Goal: Book appointment/travel/reservation

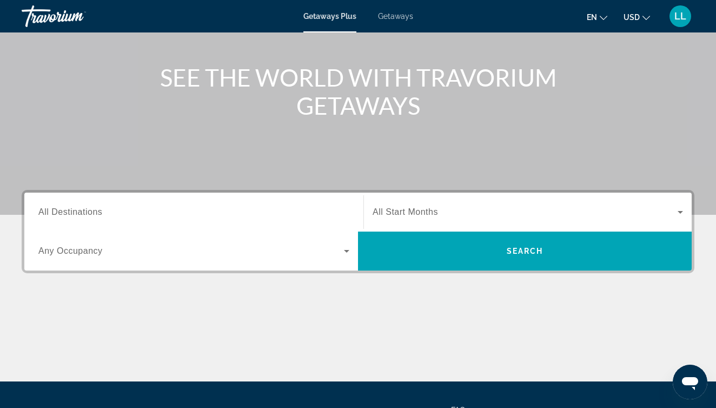
scroll to position [112, 0]
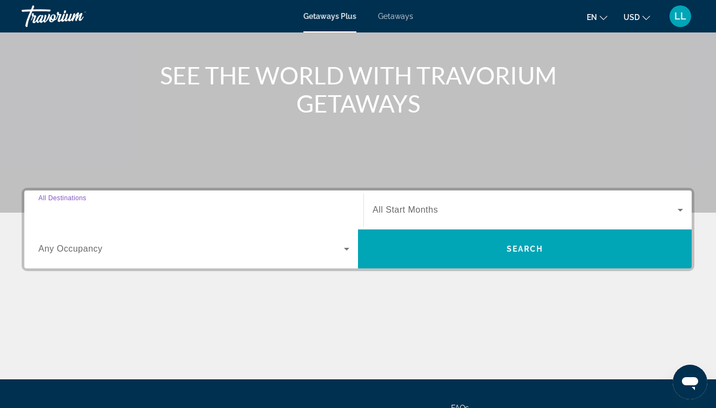
click at [224, 206] on input "Destination All Destinations" at bounding box center [193, 210] width 311 height 13
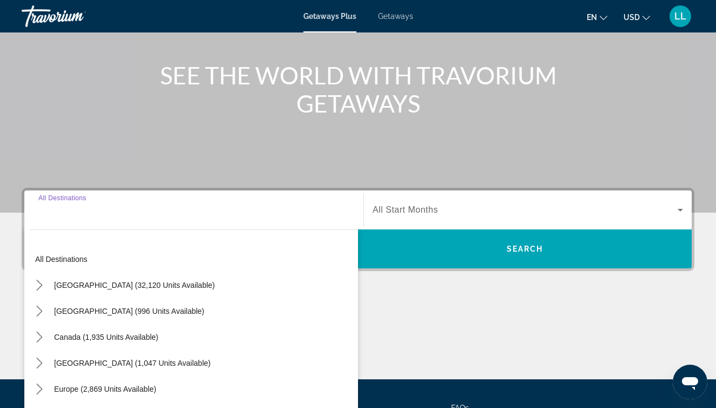
scroll to position [216, 0]
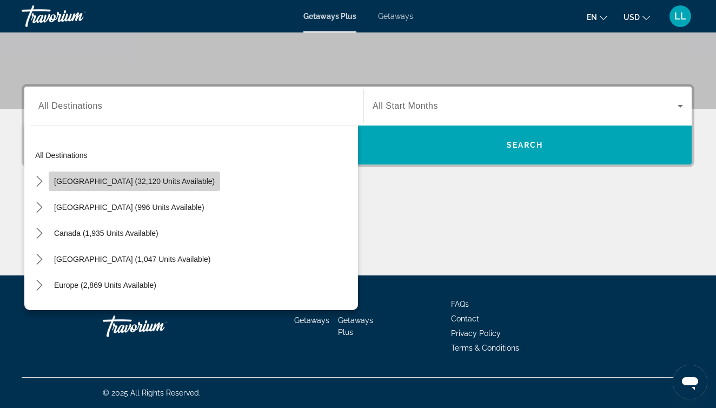
click at [167, 182] on span "[GEOGRAPHIC_DATA] (32,120 units available)" at bounding box center [134, 181] width 161 height 9
type input "**********"
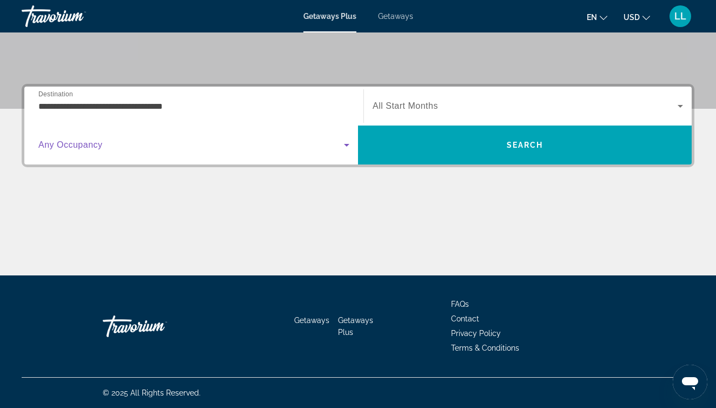
click at [349, 147] on icon "Search widget" at bounding box center [346, 144] width 13 height 13
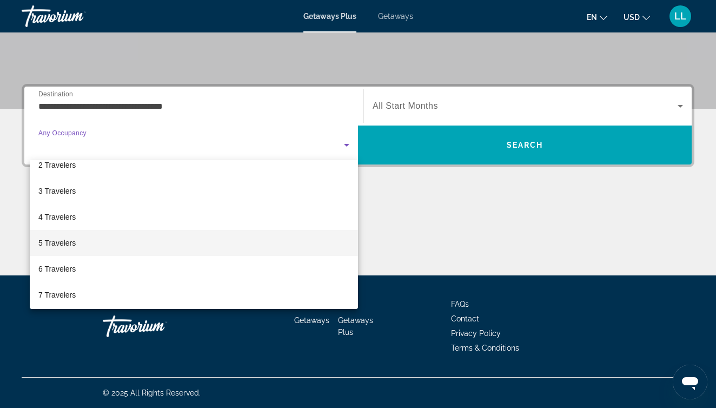
scroll to position [49, 0]
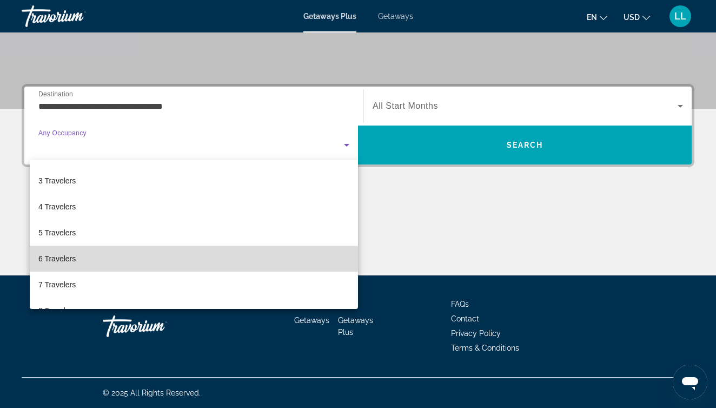
click at [88, 261] on mat-option "6 Travelers" at bounding box center [194, 259] width 328 height 26
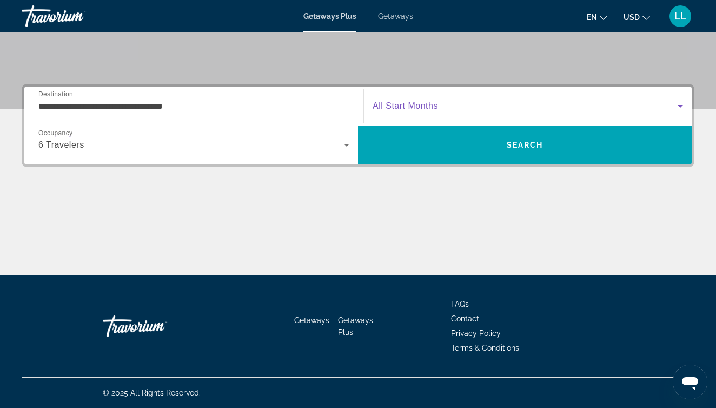
click at [681, 104] on icon "Search widget" at bounding box center [680, 106] width 13 height 13
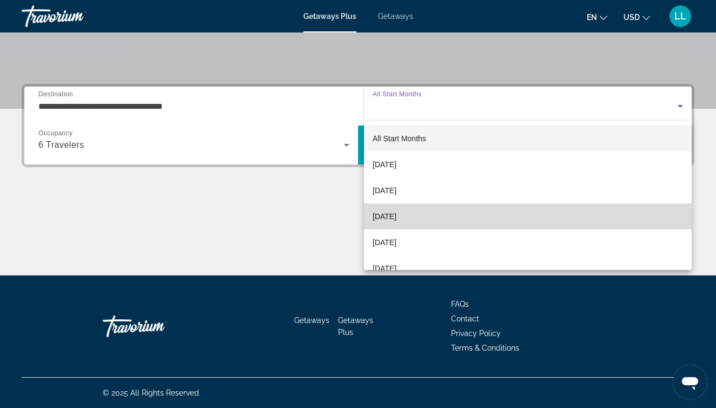
click at [397, 215] on span "[DATE]" at bounding box center [385, 216] width 24 height 13
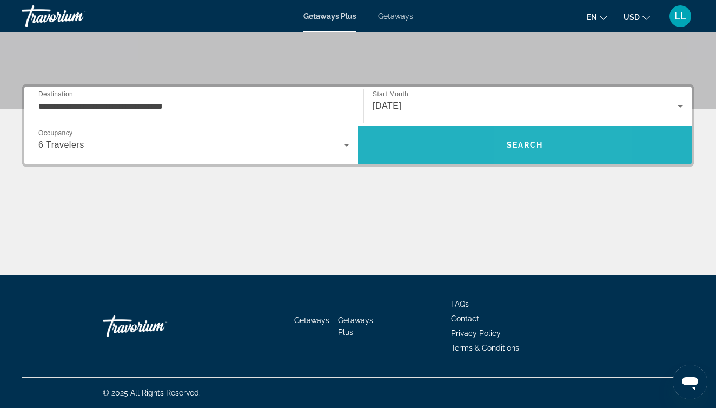
click at [526, 143] on span "Search" at bounding box center [525, 145] width 37 height 9
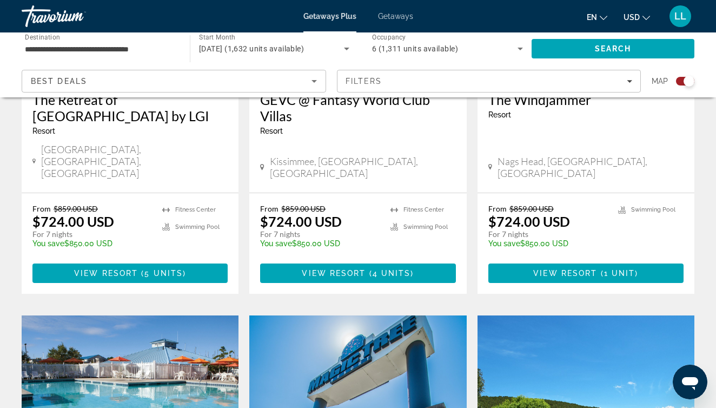
scroll to position [1347, 0]
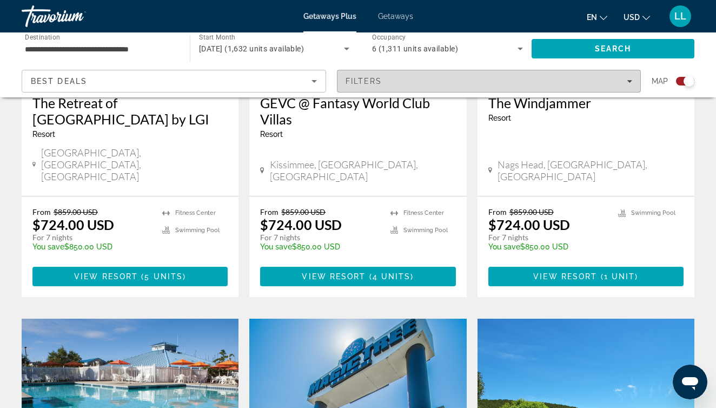
click at [505, 82] on div "Filters" at bounding box center [489, 81] width 287 height 9
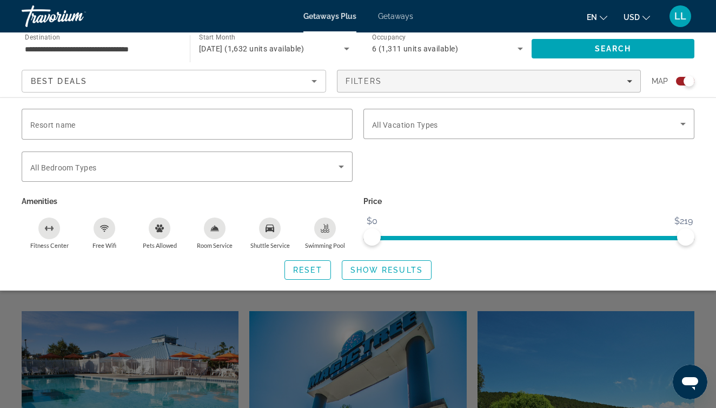
scroll to position [1353, 0]
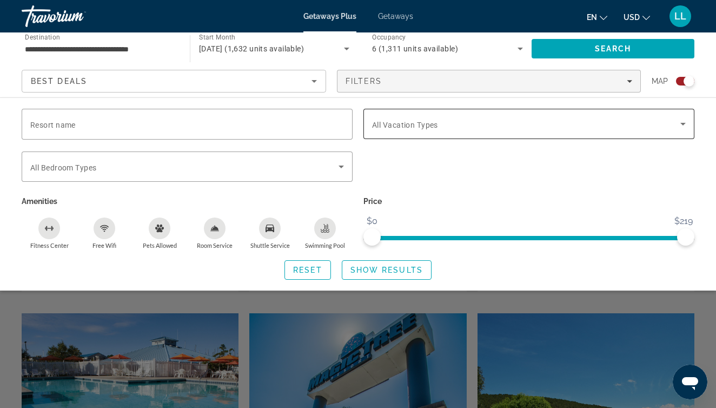
click at [458, 122] on span "Search widget" at bounding box center [526, 123] width 308 height 13
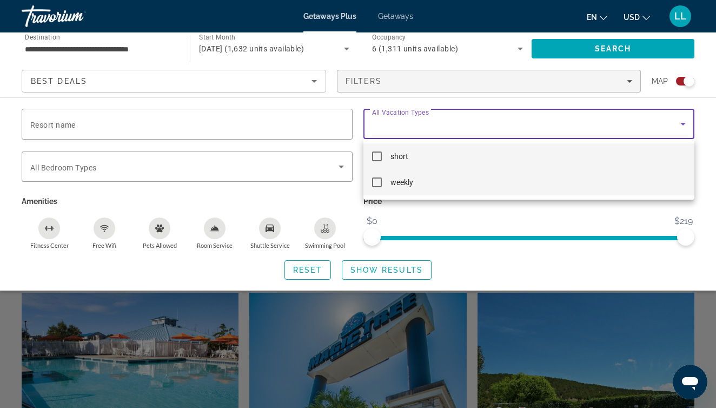
scroll to position [1387, 0]
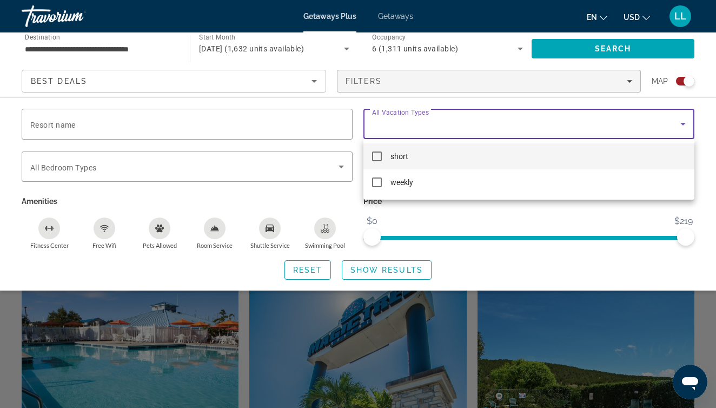
click at [706, 129] on div at bounding box center [358, 204] width 716 height 408
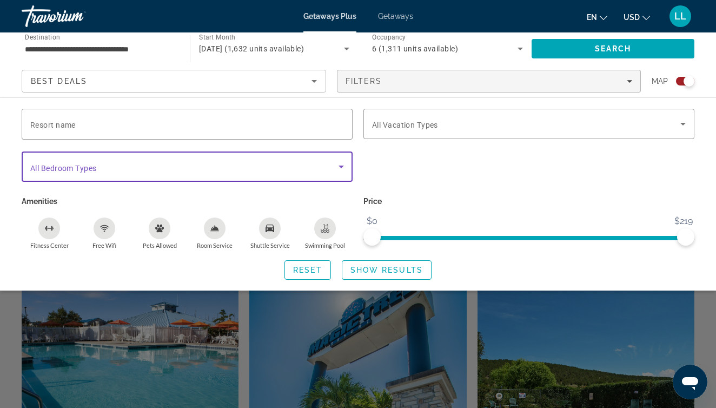
click at [312, 161] on span "Search widget" at bounding box center [184, 166] width 308 height 13
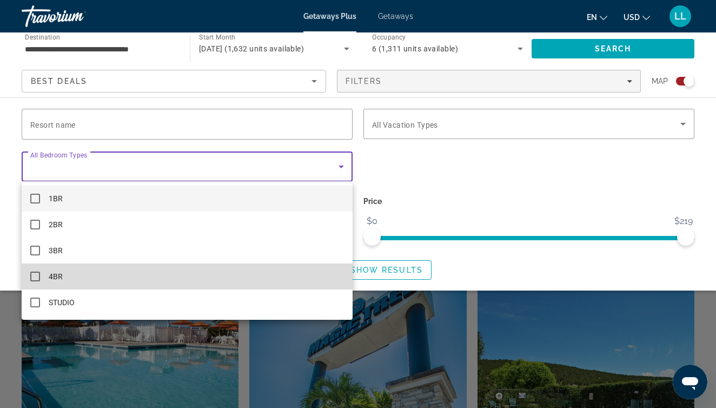
click at [76, 274] on mat-option "4BR" at bounding box center [187, 276] width 331 height 26
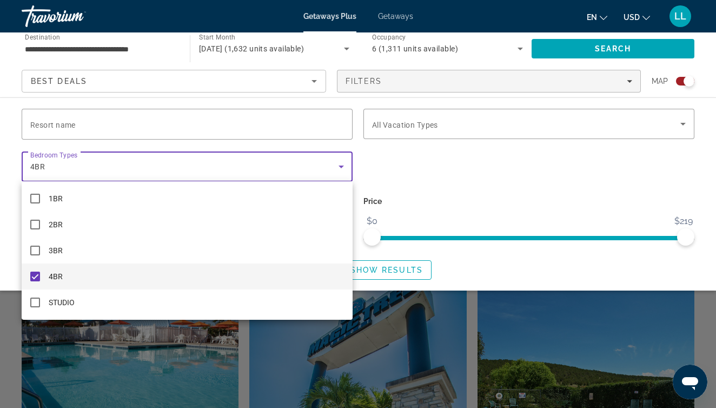
click at [572, 175] on div at bounding box center [358, 204] width 716 height 408
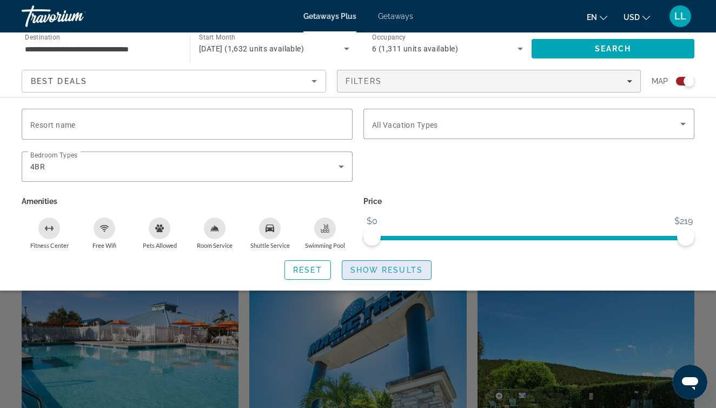
click at [393, 271] on span "Show Results" at bounding box center [387, 270] width 72 height 9
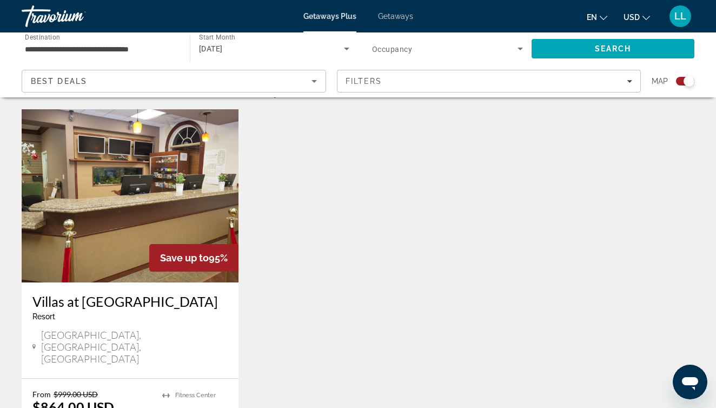
scroll to position [360, 0]
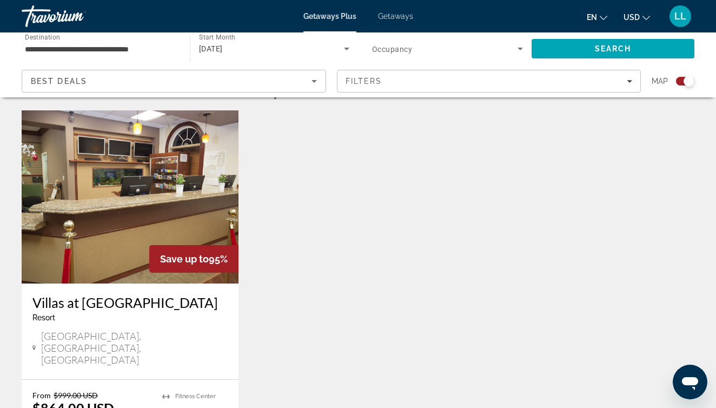
click at [120, 188] on img "Main content" at bounding box center [130, 196] width 217 height 173
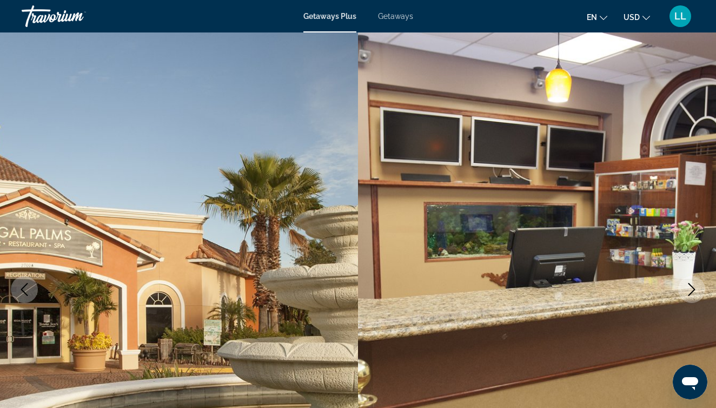
click at [691, 289] on icon "Next image" at bounding box center [691, 289] width 13 height 13
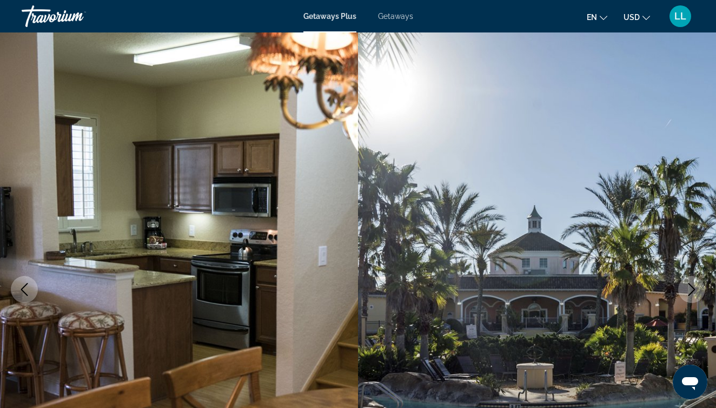
click at [691, 289] on icon "Next image" at bounding box center [691, 289] width 13 height 13
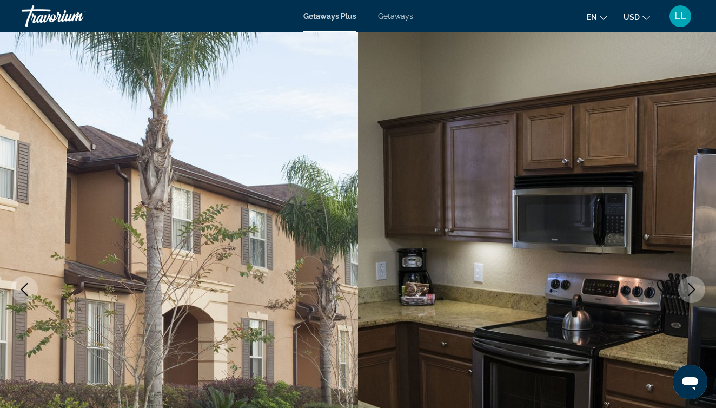
click at [695, 289] on icon "Next image" at bounding box center [692, 289] width 7 height 13
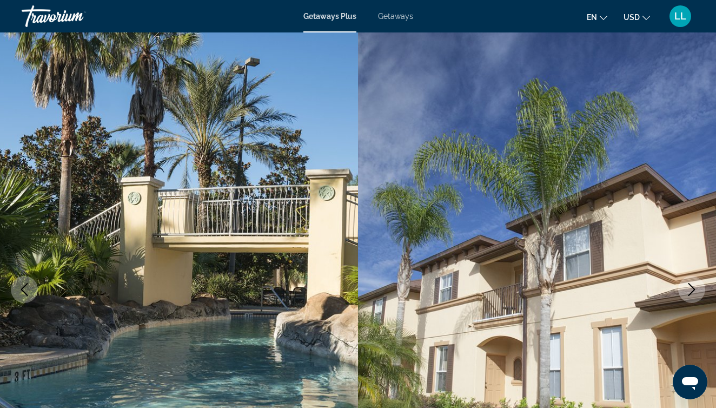
click at [695, 289] on icon "Next image" at bounding box center [692, 289] width 7 height 13
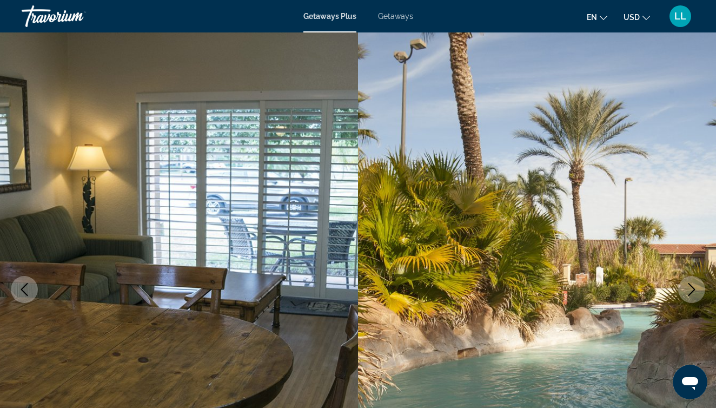
click at [695, 289] on icon "Next image" at bounding box center [692, 289] width 7 height 13
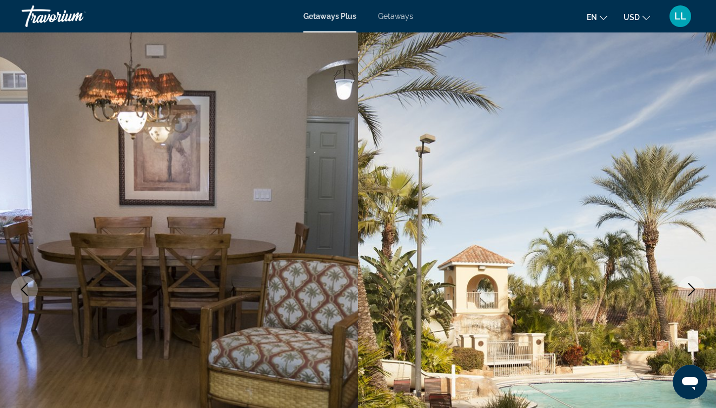
click at [693, 289] on icon "Next image" at bounding box center [691, 289] width 13 height 13
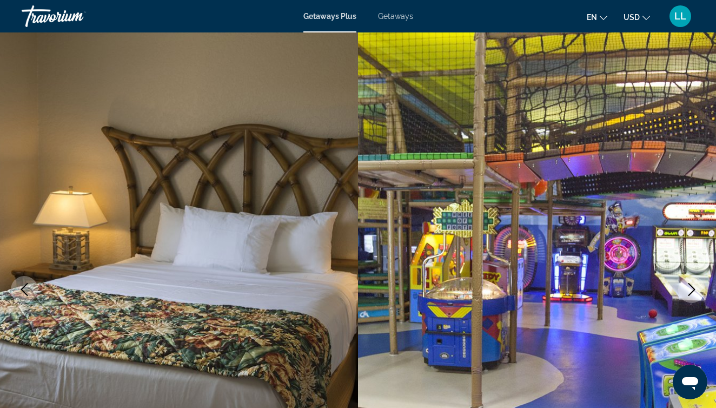
click at [693, 289] on icon "Next image" at bounding box center [691, 289] width 13 height 13
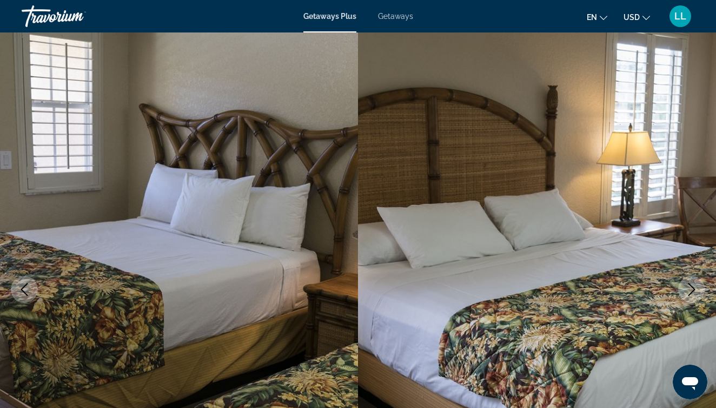
click at [693, 289] on icon "Next image" at bounding box center [691, 289] width 13 height 13
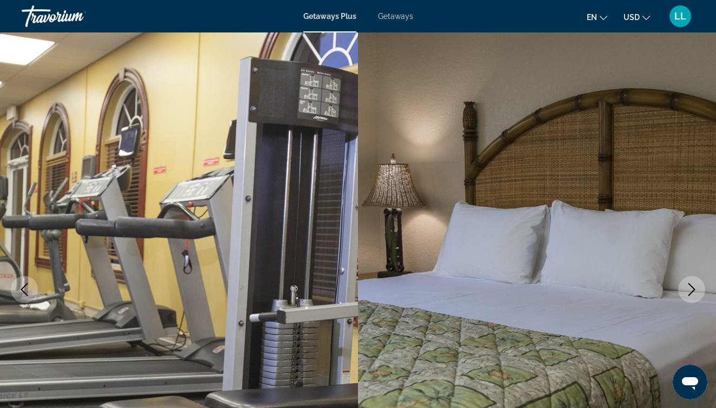
click at [387, 17] on span "Getaways" at bounding box center [395, 16] width 35 height 9
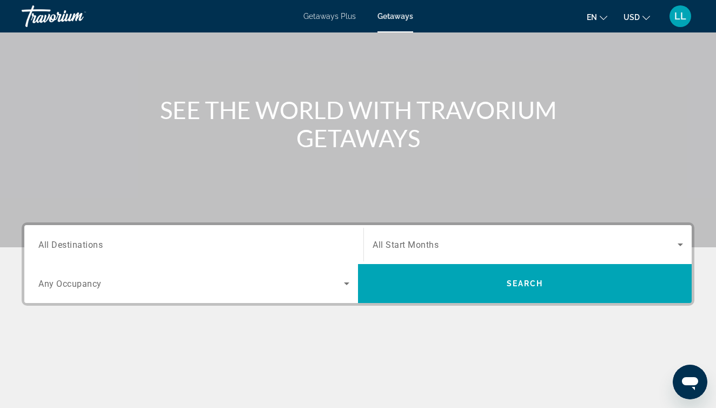
scroll to position [75, 0]
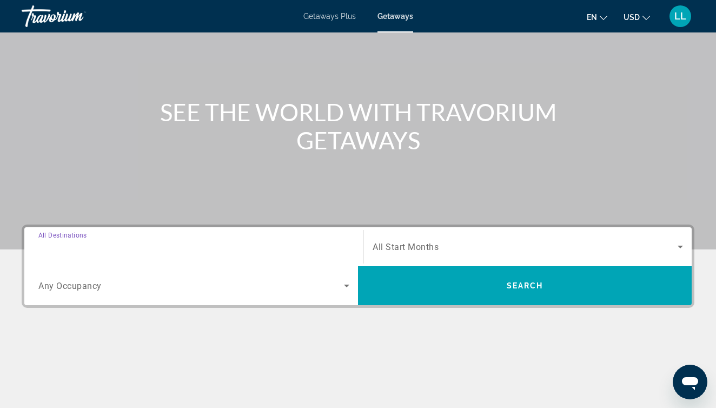
click at [109, 248] on input "Destination All Destinations" at bounding box center [193, 247] width 311 height 13
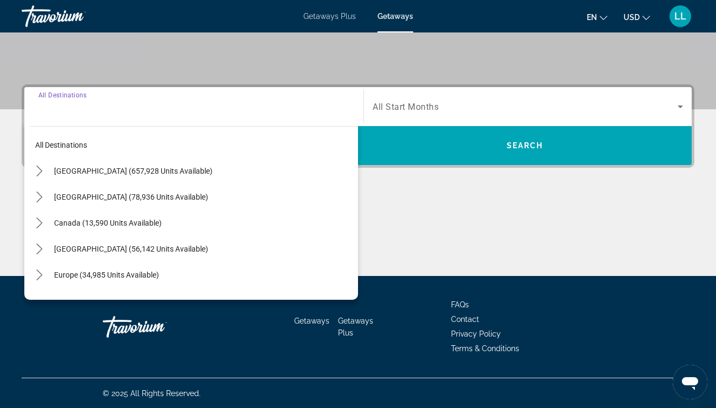
scroll to position [216, 0]
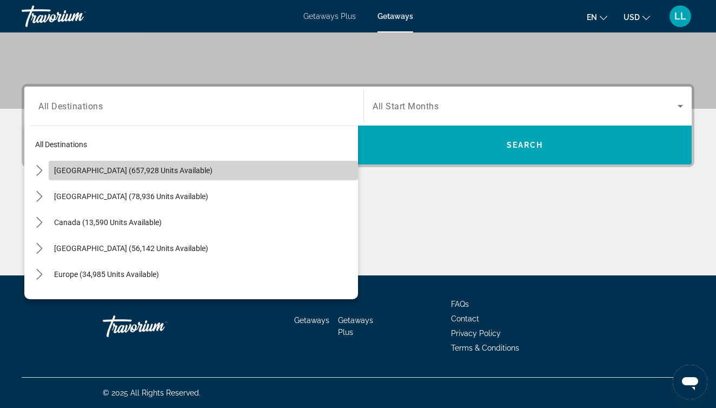
click at [180, 169] on span "[GEOGRAPHIC_DATA] (657,928 units available)" at bounding box center [133, 170] width 158 height 9
type input "**********"
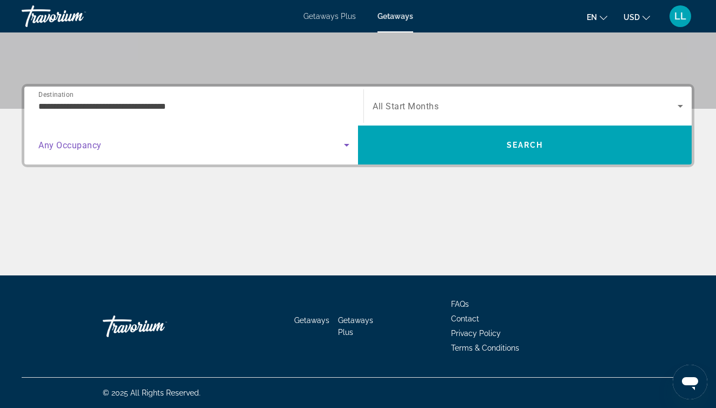
click at [337, 145] on span "Search widget" at bounding box center [191, 144] width 306 height 13
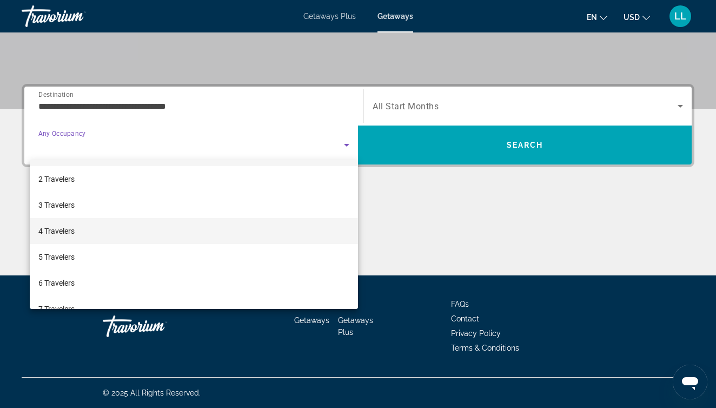
scroll to position [27, 0]
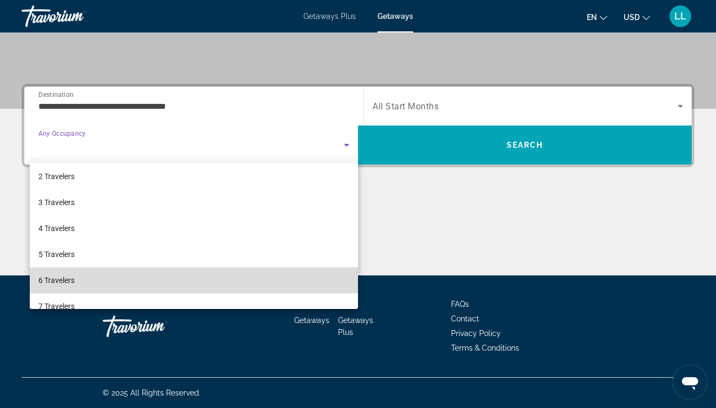
click at [95, 274] on mat-option "6 Travelers" at bounding box center [194, 280] width 328 height 26
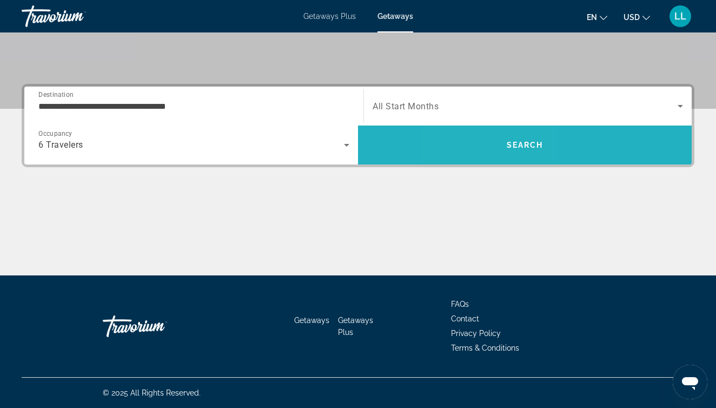
click at [488, 145] on span "Search" at bounding box center [525, 145] width 334 height 26
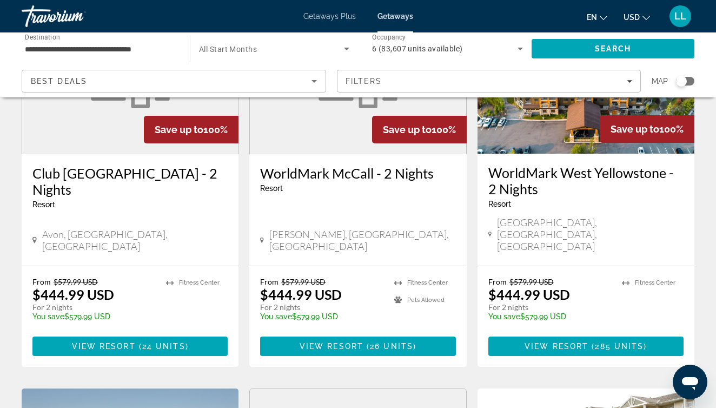
scroll to position [994, 0]
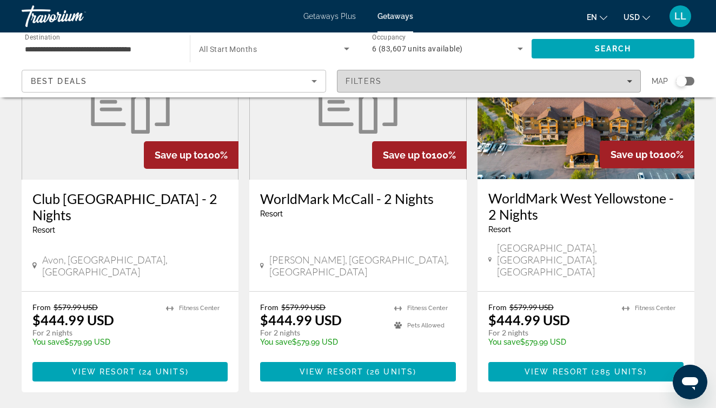
click at [627, 80] on icon "Filters" at bounding box center [629, 80] width 5 height 5
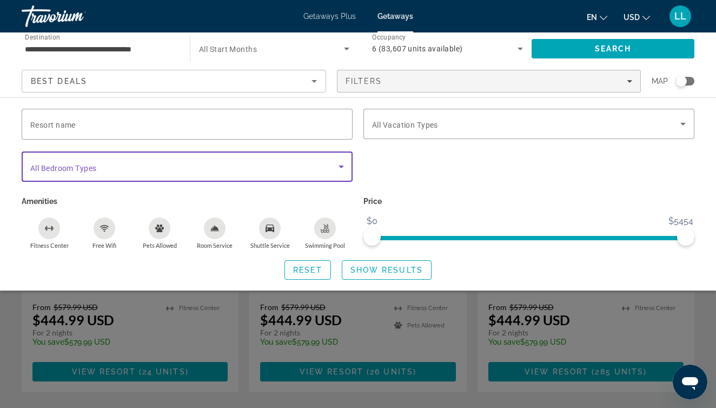
click at [341, 166] on icon "Search widget" at bounding box center [341, 167] width 5 height 3
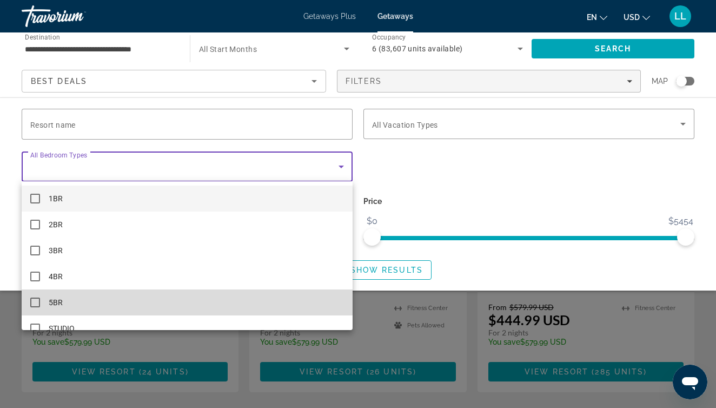
click at [83, 298] on mat-option "5BR" at bounding box center [187, 302] width 331 height 26
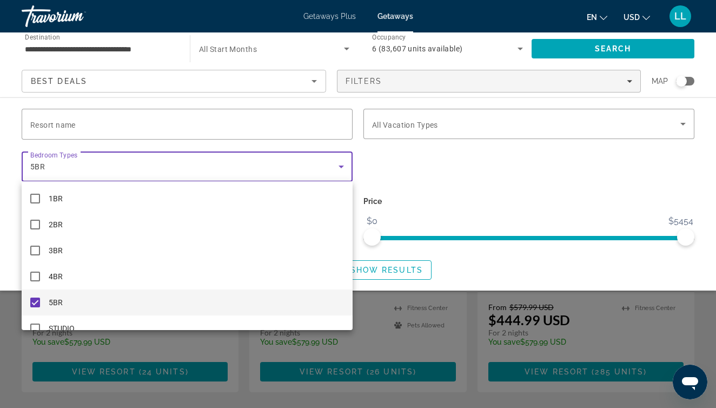
click at [400, 268] on div at bounding box center [358, 204] width 716 height 408
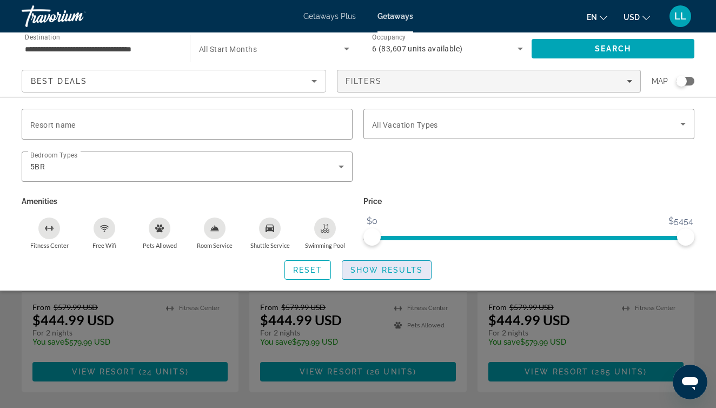
click at [400, 268] on span "Show Results" at bounding box center [387, 270] width 72 height 9
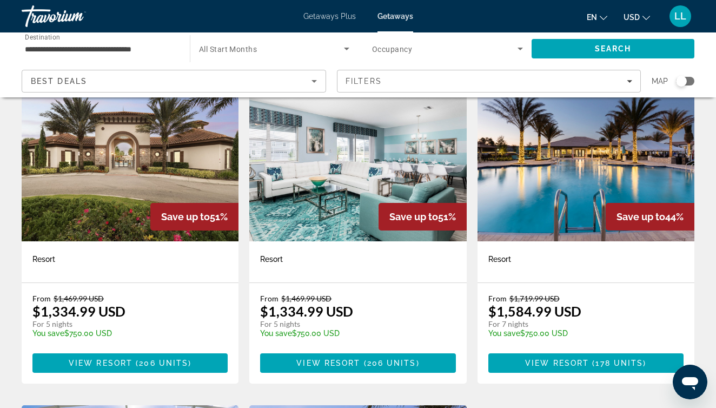
scroll to position [65, 0]
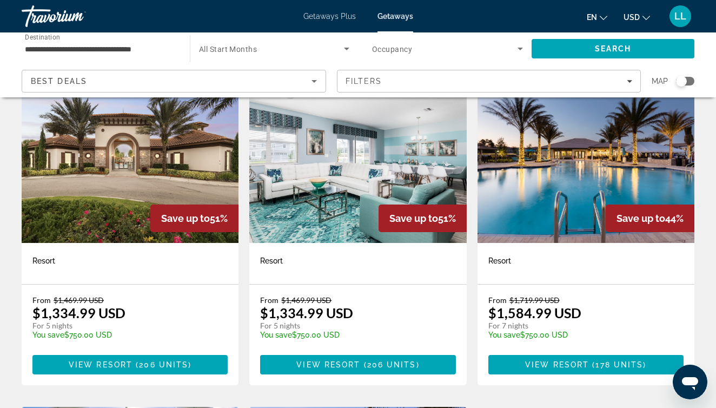
click at [553, 176] on img "Main content" at bounding box center [586, 156] width 217 height 173
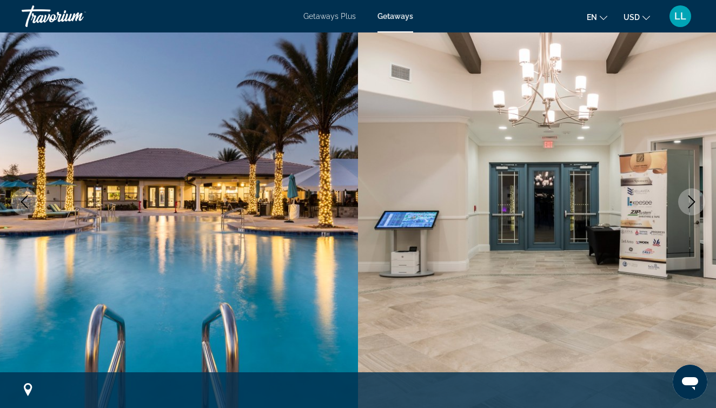
scroll to position [104, 0]
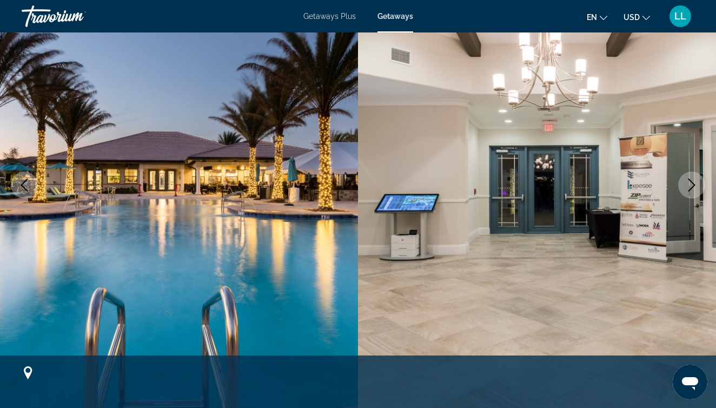
click at [692, 185] on icon "Next image" at bounding box center [691, 185] width 13 height 13
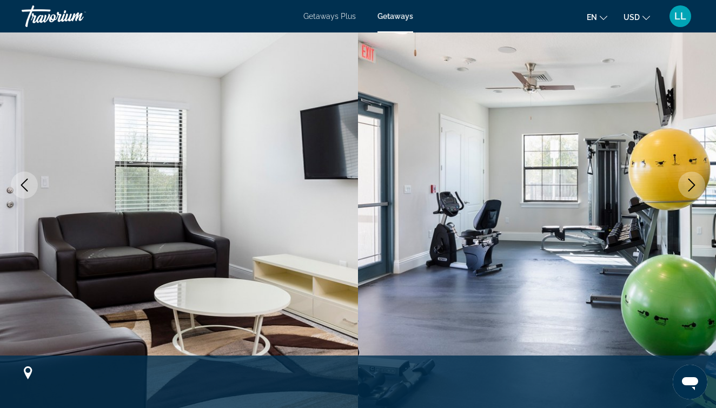
click at [692, 185] on icon "Next image" at bounding box center [691, 185] width 13 height 13
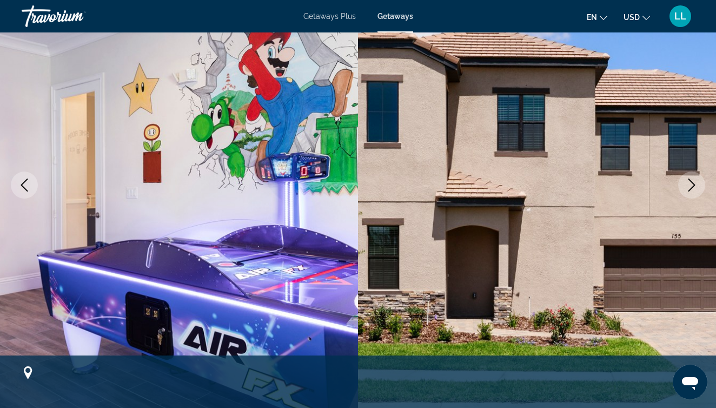
click at [692, 185] on icon "Next image" at bounding box center [691, 185] width 13 height 13
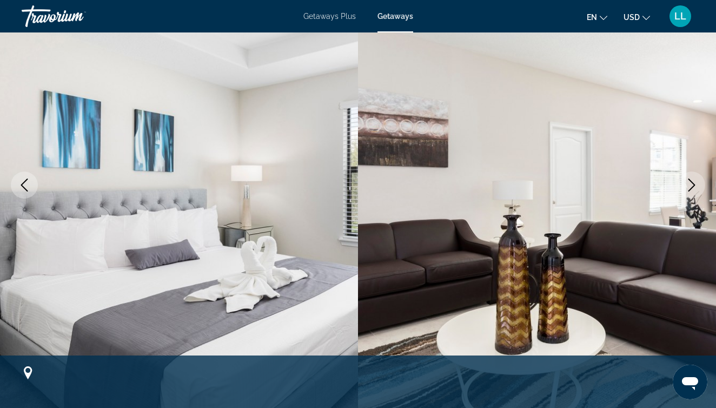
click at [692, 185] on icon "Next image" at bounding box center [691, 185] width 13 height 13
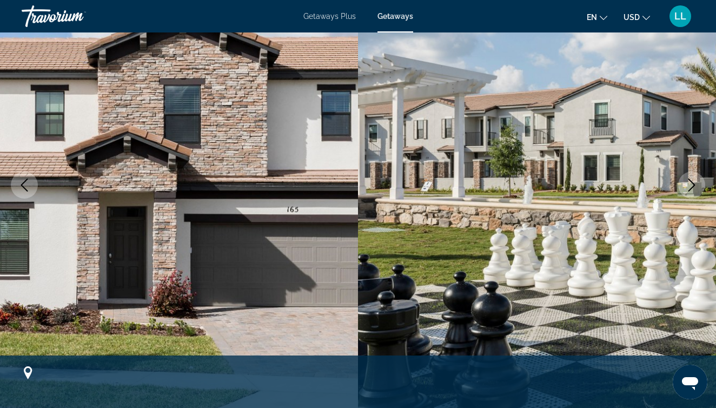
click at [692, 185] on icon "Next image" at bounding box center [691, 185] width 13 height 13
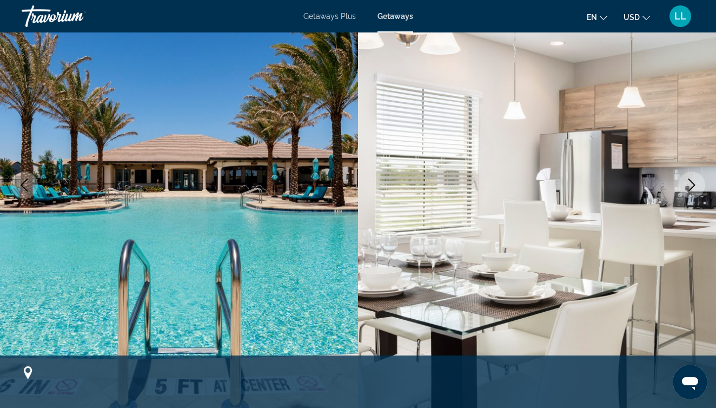
click at [692, 185] on icon "Next image" at bounding box center [691, 185] width 13 height 13
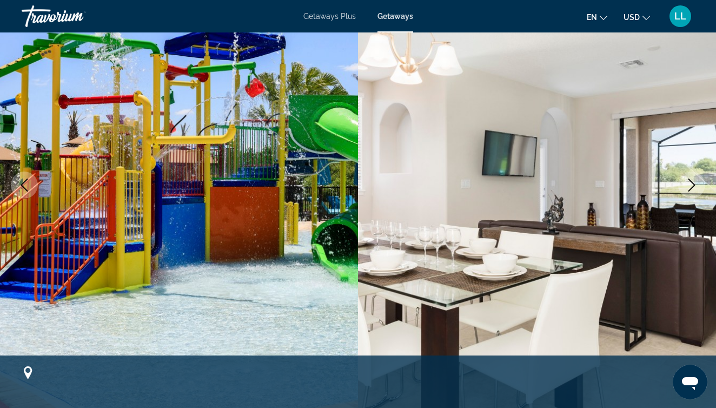
click at [692, 185] on icon "Next image" at bounding box center [691, 185] width 13 height 13
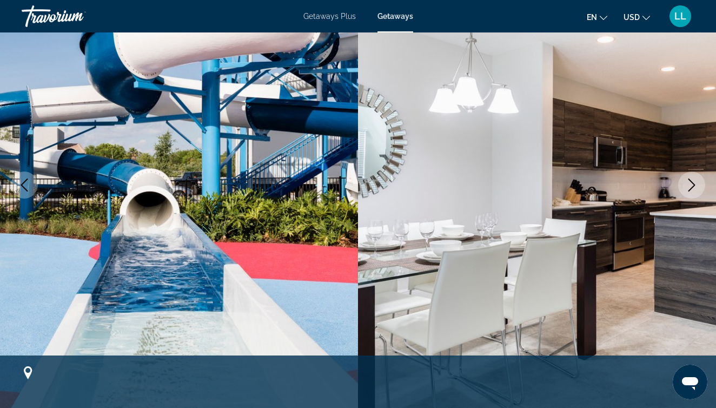
click at [692, 185] on icon "Next image" at bounding box center [691, 185] width 13 height 13
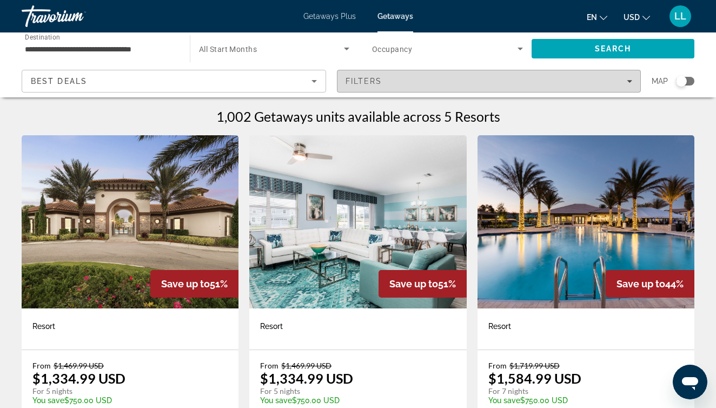
click at [628, 78] on icon "Filters" at bounding box center [629, 80] width 5 height 5
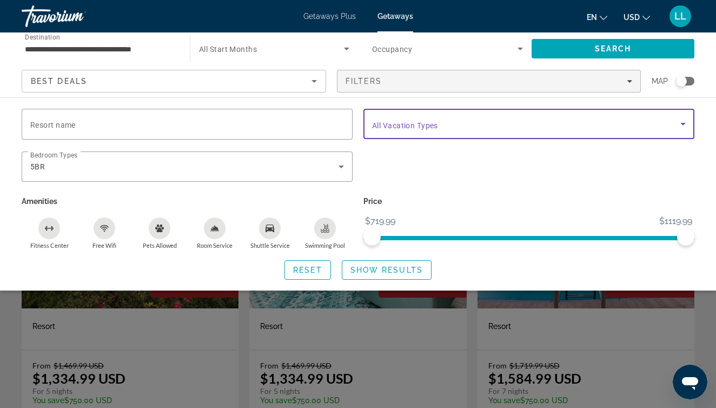
click at [678, 124] on icon "Search widget" at bounding box center [683, 123] width 13 height 13
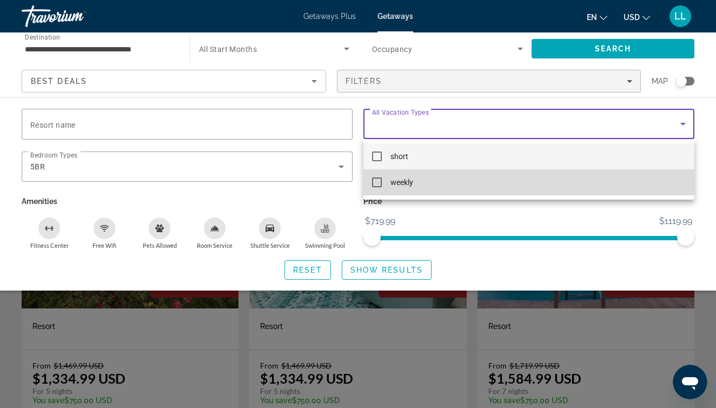
click at [533, 178] on mat-option "weekly" at bounding box center [529, 182] width 331 height 26
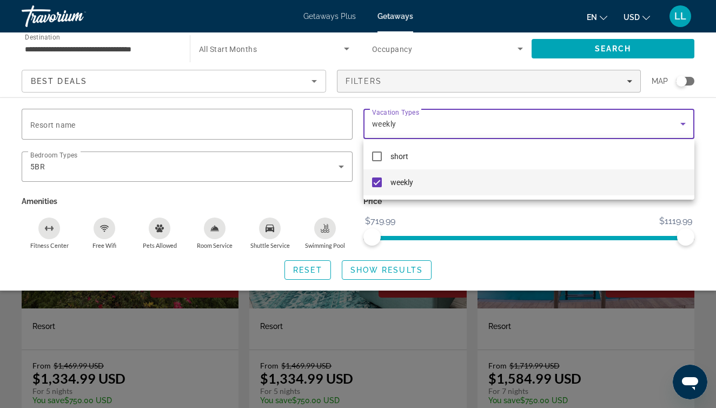
click at [373, 269] on div at bounding box center [358, 204] width 716 height 408
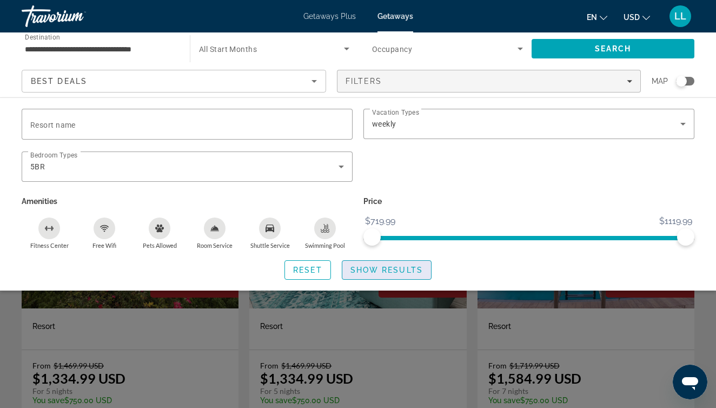
click at [399, 268] on span "Show Results" at bounding box center [387, 270] width 72 height 9
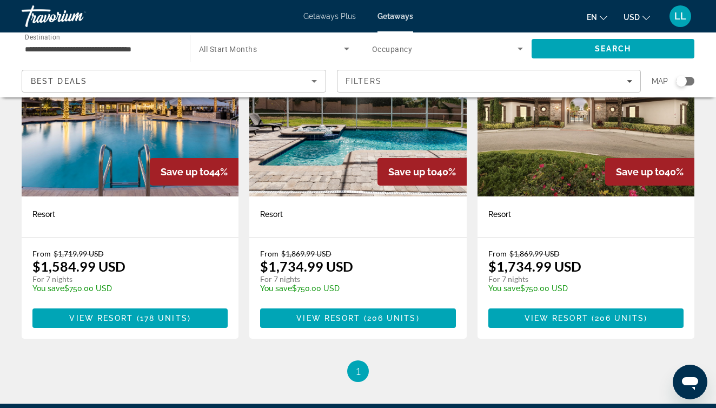
scroll to position [82, 0]
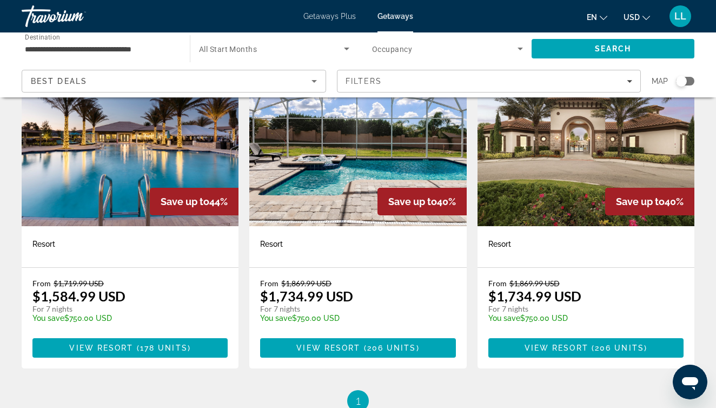
click at [142, 190] on img "Main content" at bounding box center [130, 139] width 217 height 173
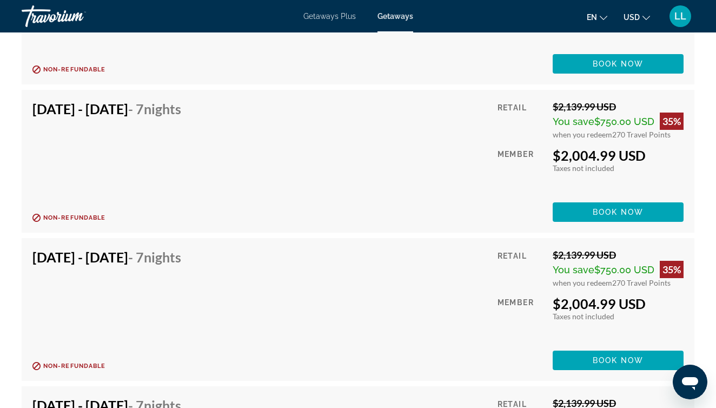
scroll to position [10824, 0]
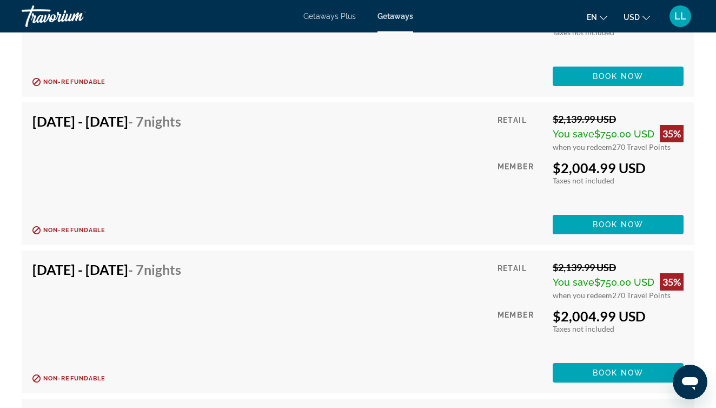
click at [347, 15] on span "Getaways Plus" at bounding box center [329, 16] width 52 height 9
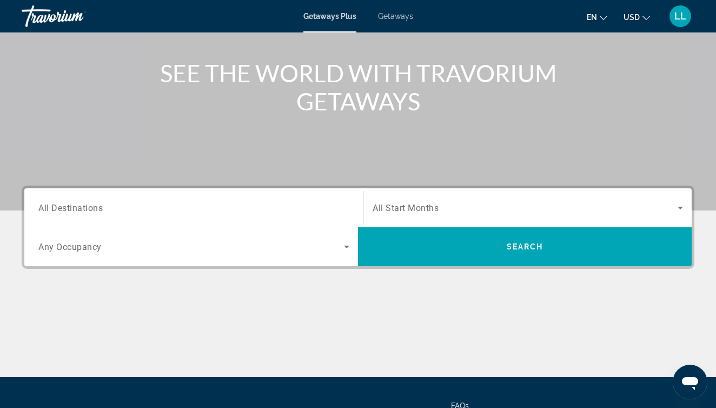
scroll to position [117, 0]
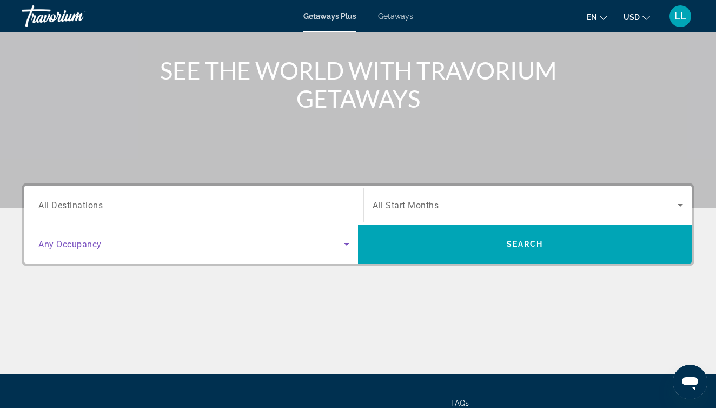
click at [346, 241] on icon "Search widget" at bounding box center [346, 243] width 13 height 13
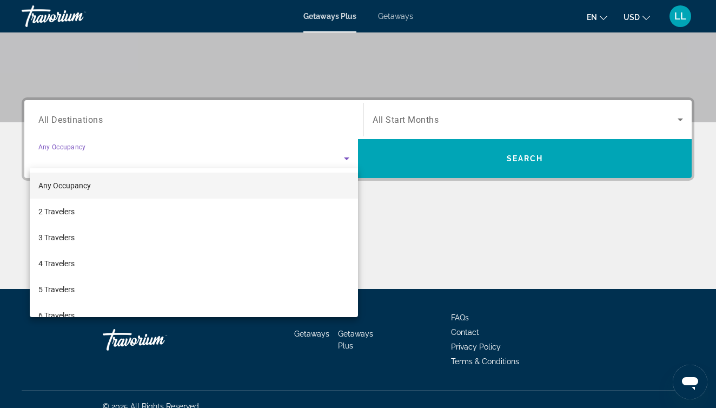
scroll to position [216, 0]
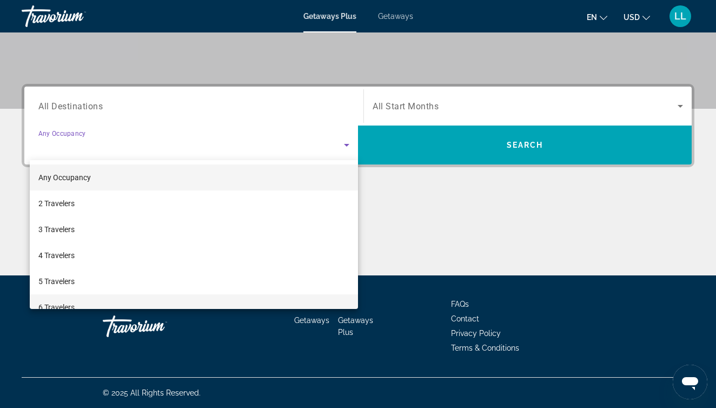
click at [138, 298] on mat-option "6 Travelers" at bounding box center [194, 307] width 328 height 26
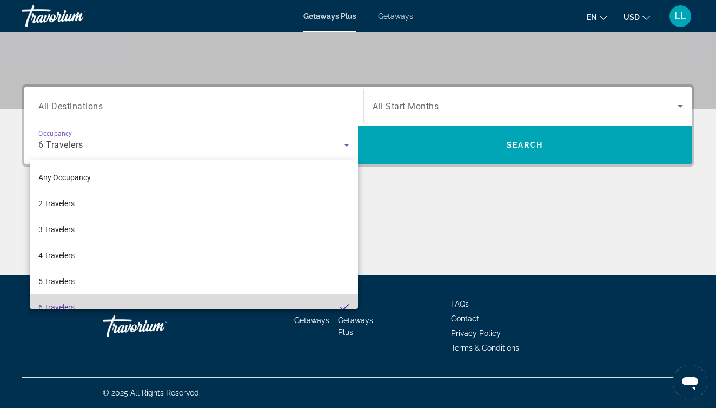
scroll to position [11, 0]
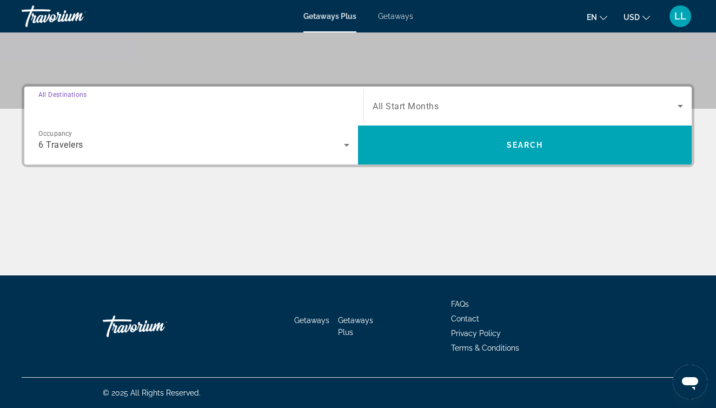
click at [214, 105] on input "Destination All Destinations" at bounding box center [193, 106] width 311 height 13
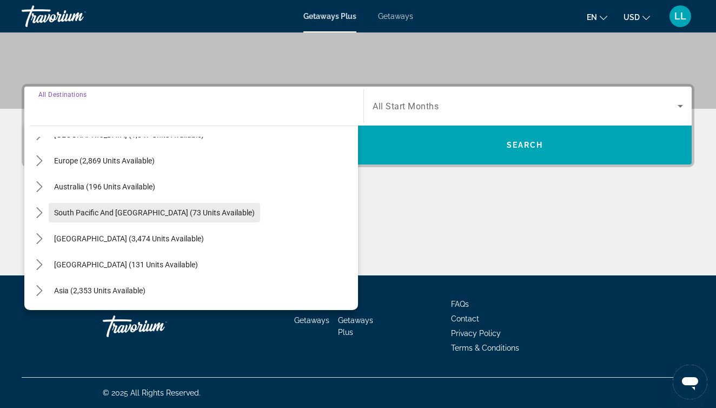
scroll to position [122, 0]
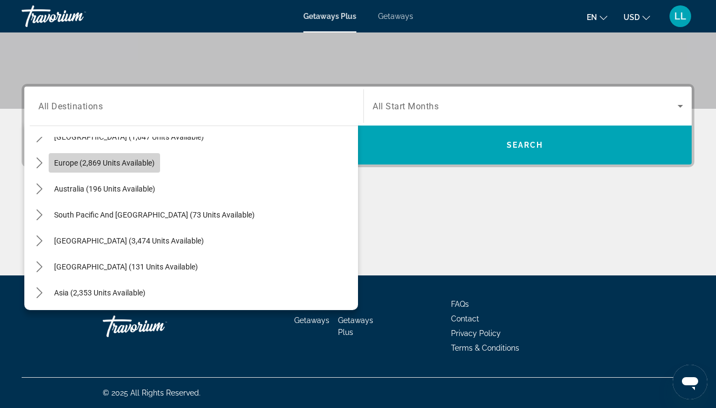
click at [144, 165] on span "Europe (2,869 units available)" at bounding box center [104, 162] width 101 height 9
type input "**********"
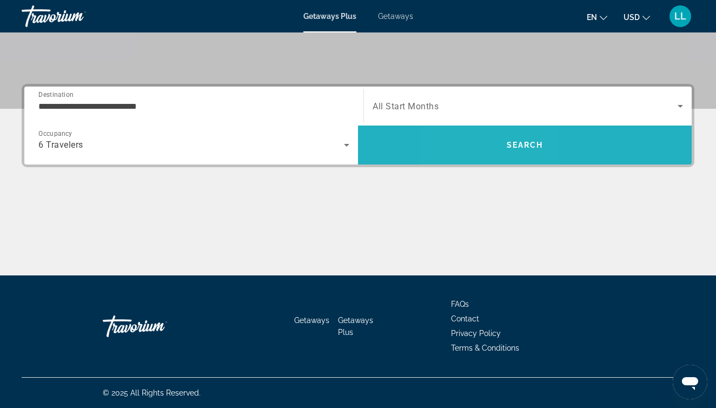
click at [488, 144] on span "Search" at bounding box center [525, 145] width 334 height 26
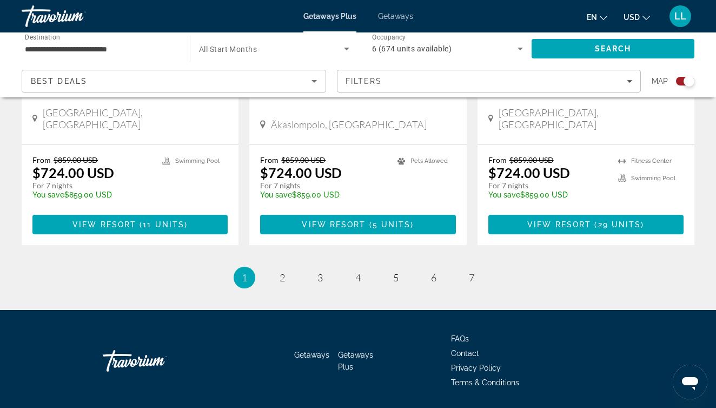
scroll to position [1727, 0]
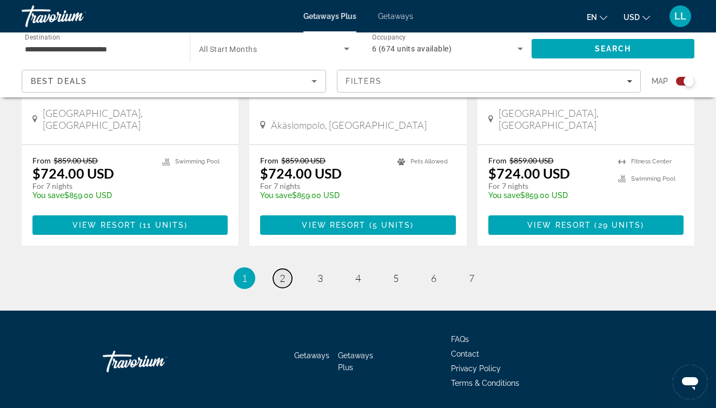
click at [281, 272] on span "2" at bounding box center [282, 278] width 5 height 12
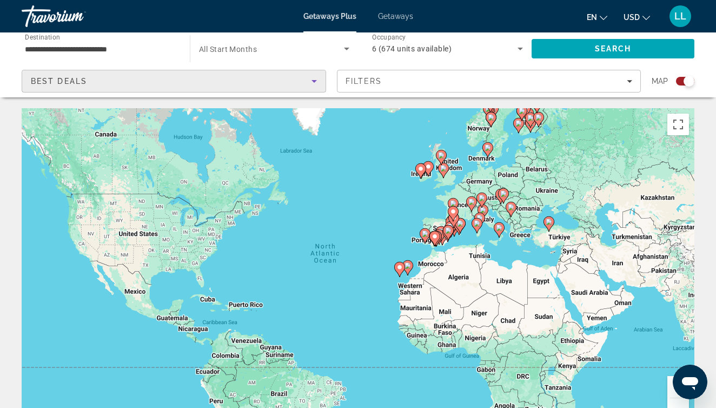
click at [306, 78] on div "Best Deals" at bounding box center [171, 81] width 281 height 13
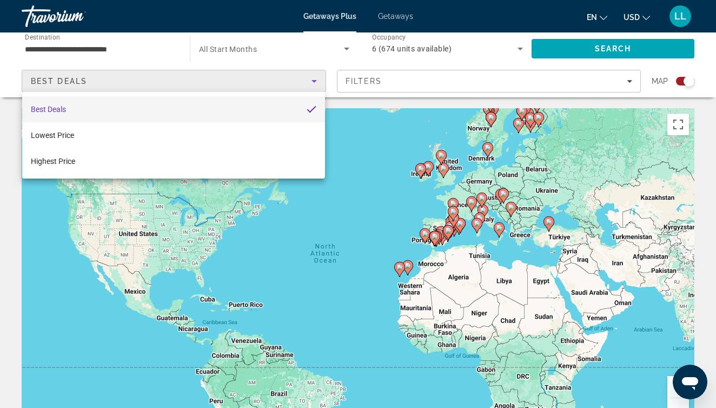
click at [253, 102] on mat-option "Best Deals" at bounding box center [173, 109] width 303 height 26
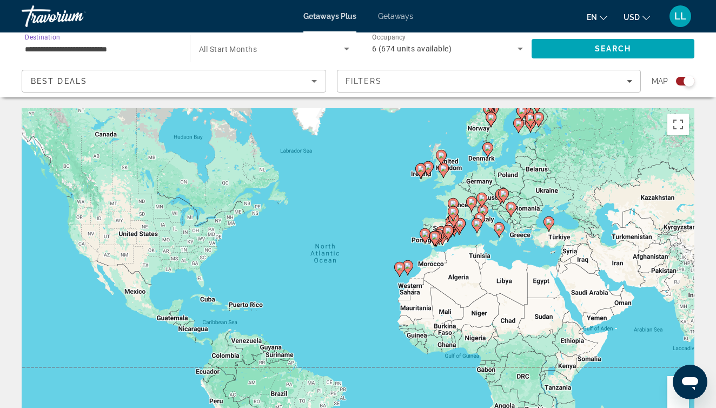
click at [151, 44] on input "**********" at bounding box center [100, 49] width 151 height 13
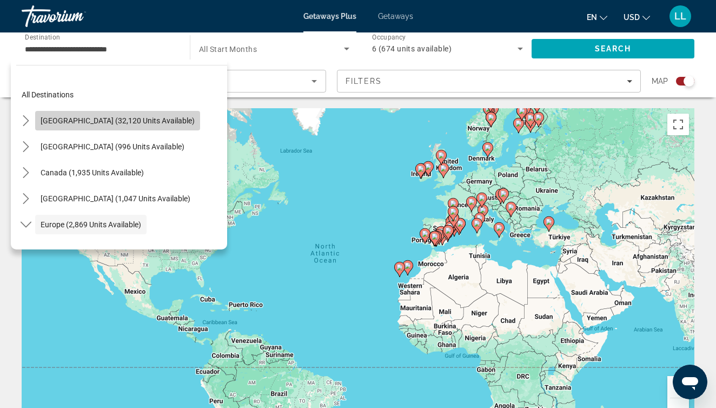
click at [127, 121] on span "[GEOGRAPHIC_DATA] (32,120 units available)" at bounding box center [118, 120] width 154 height 9
type input "**********"
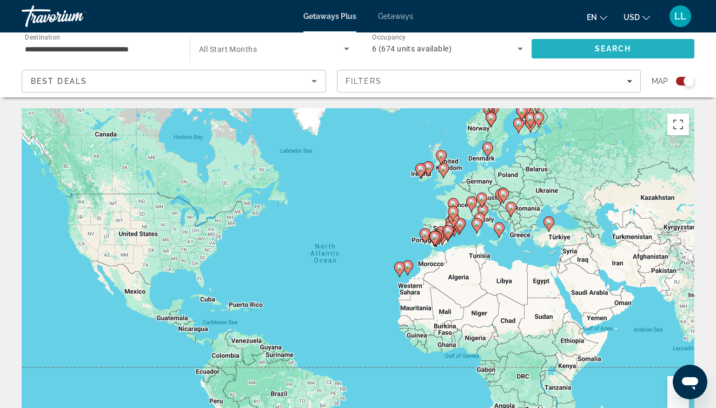
click at [601, 48] on span "Search" at bounding box center [613, 48] width 37 height 9
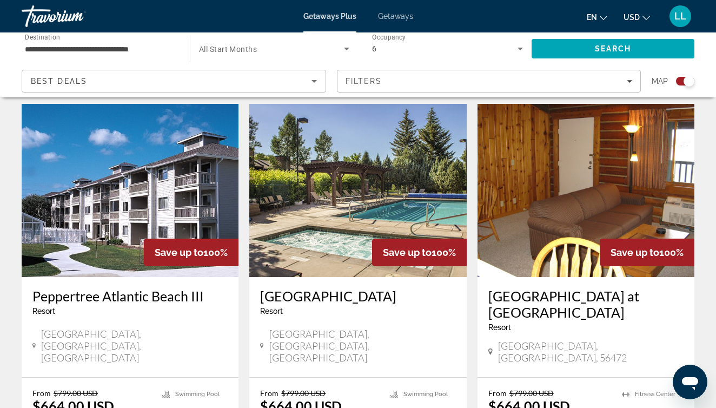
scroll to position [1575, 0]
